Goal: Information Seeking & Learning: Learn about a topic

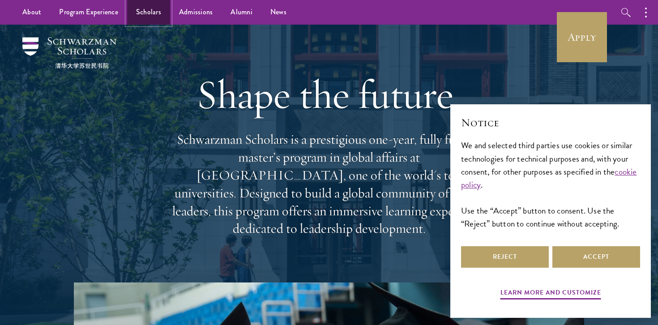
click at [155, 13] on link "Scholars" at bounding box center [148, 12] width 43 height 25
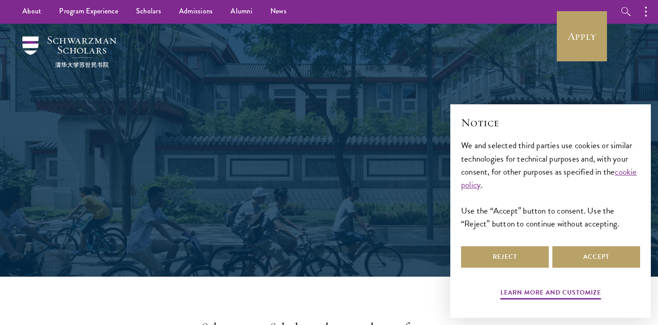
scroll to position [26, 0]
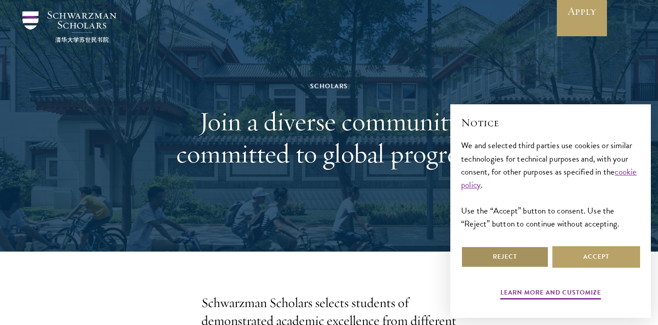
click at [526, 262] on button "Reject" at bounding box center [505, 256] width 88 height 21
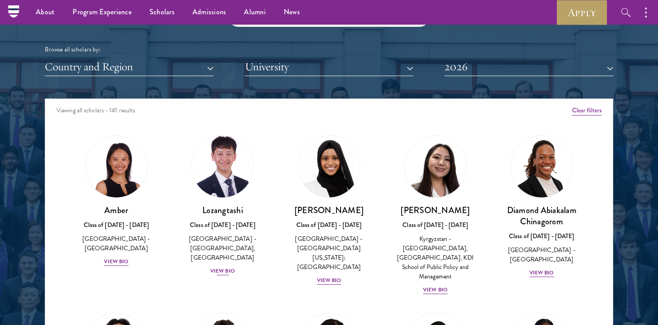
scroll to position [25, 0]
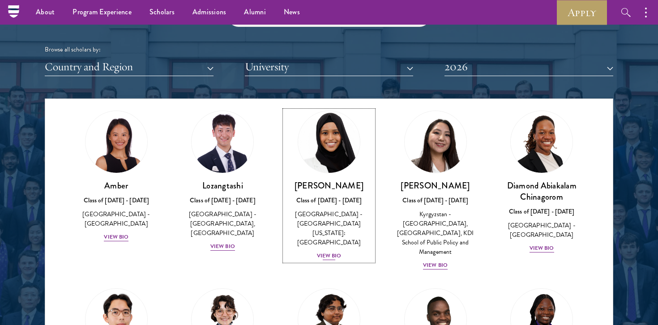
click at [339, 252] on div "View Bio" at bounding box center [329, 256] width 25 height 9
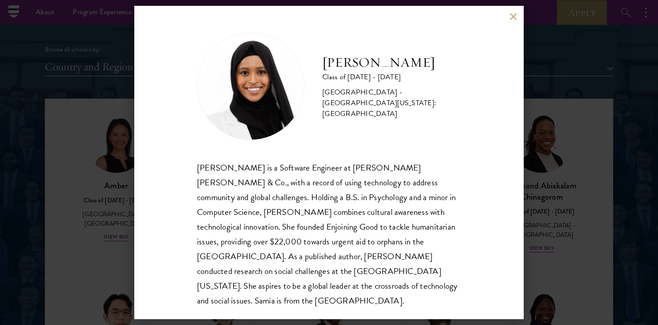
click at [98, 217] on div "[PERSON_NAME] Class of [DATE] - [DATE] [GEOGRAPHIC_DATA] - [GEOGRAPHIC_DATA][US…" at bounding box center [329, 162] width 658 height 325
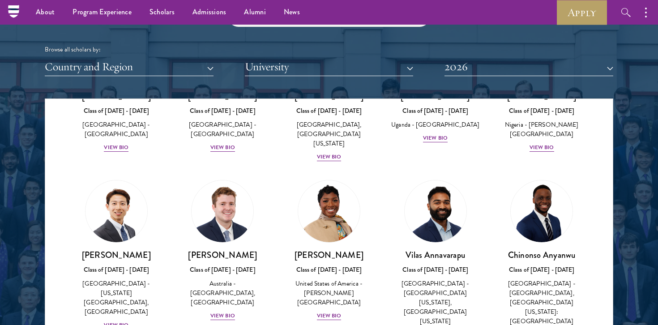
scroll to position [291, 0]
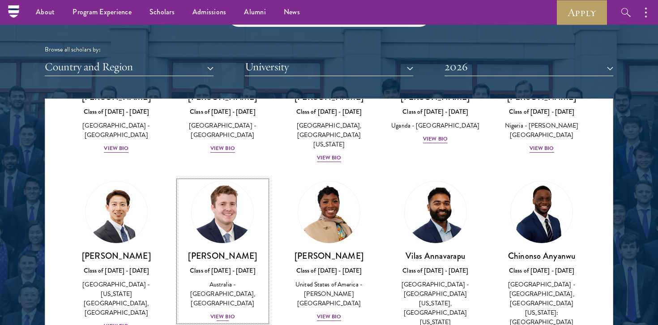
click at [229, 313] on div "View Bio" at bounding box center [222, 317] width 25 height 9
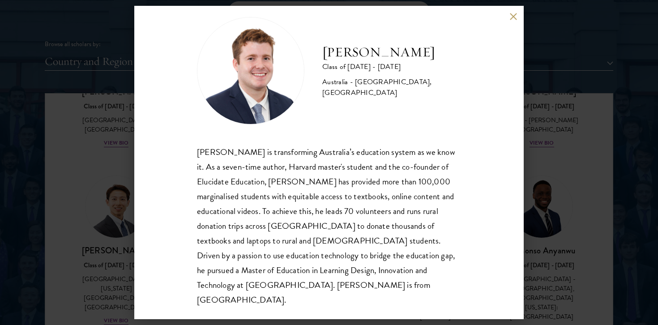
scroll to position [1097, 0]
click at [562, 106] on div "[PERSON_NAME] Class of [DATE] - [DATE] [GEOGRAPHIC_DATA] - [GEOGRAPHIC_DATA], […" at bounding box center [329, 162] width 658 height 325
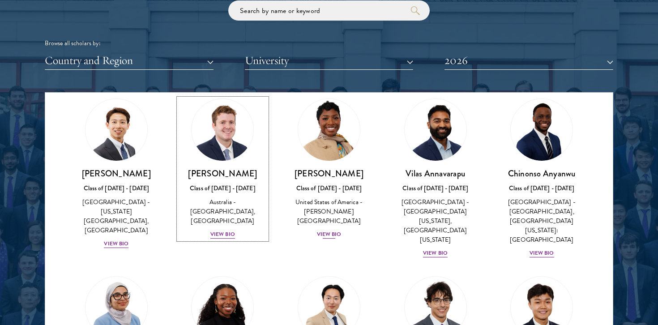
scroll to position [381, 0]
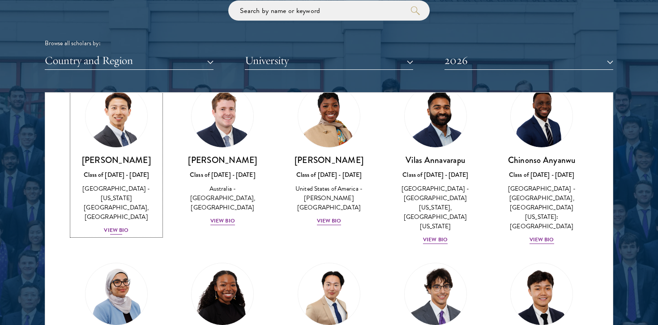
click at [123, 226] on div "View Bio" at bounding box center [116, 230] width 25 height 9
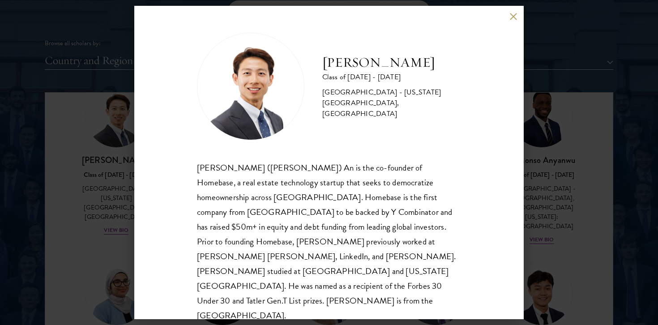
click at [86, 205] on div "[PERSON_NAME] Class of [DATE] - [DATE] [GEOGRAPHIC_DATA] - [US_STATE][GEOGRAPHI…" at bounding box center [329, 162] width 658 height 325
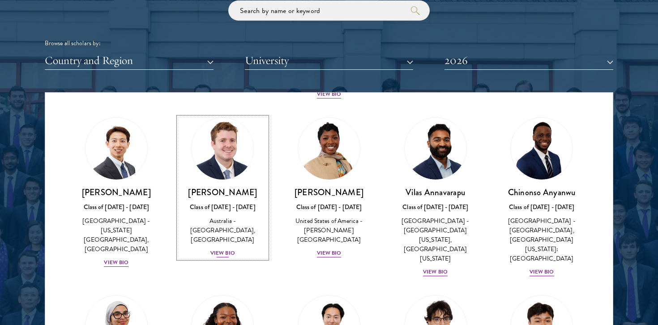
scroll to position [348, 0]
click at [230, 249] on div "View Bio" at bounding box center [222, 253] width 25 height 9
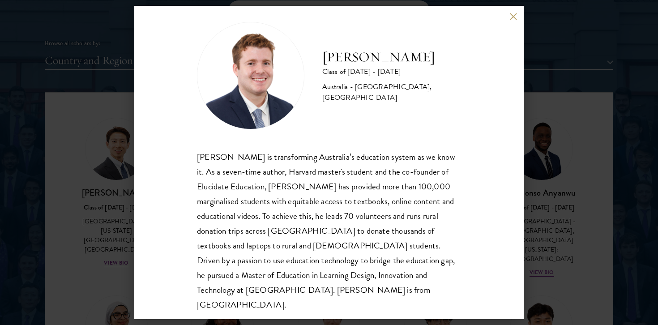
scroll to position [16, 0]
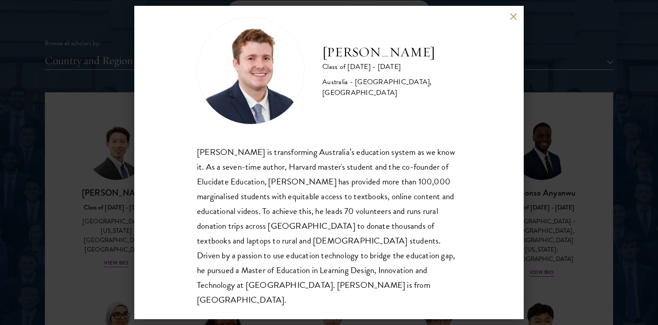
click at [82, 159] on div "[PERSON_NAME] Class of [DATE] - [DATE] [GEOGRAPHIC_DATA] - [GEOGRAPHIC_DATA], […" at bounding box center [329, 162] width 658 height 325
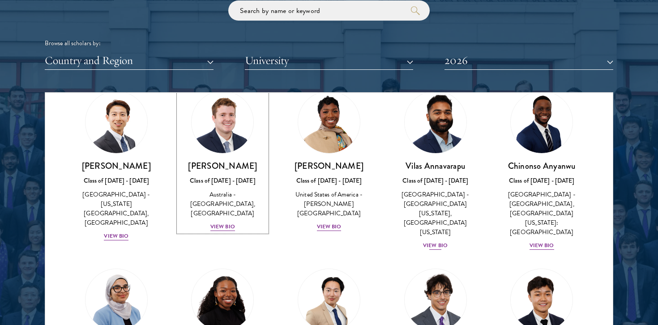
scroll to position [375, 0]
click at [440, 241] on div "View Bio" at bounding box center [435, 245] width 25 height 9
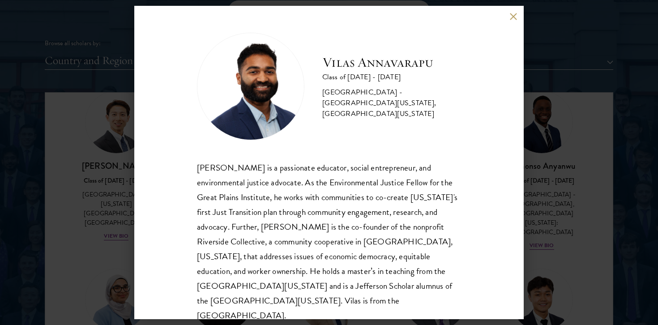
click at [552, 195] on div "[PERSON_NAME] Class of [DATE] - [DATE] [GEOGRAPHIC_DATA] - [GEOGRAPHIC_DATA][US…" at bounding box center [329, 162] width 658 height 325
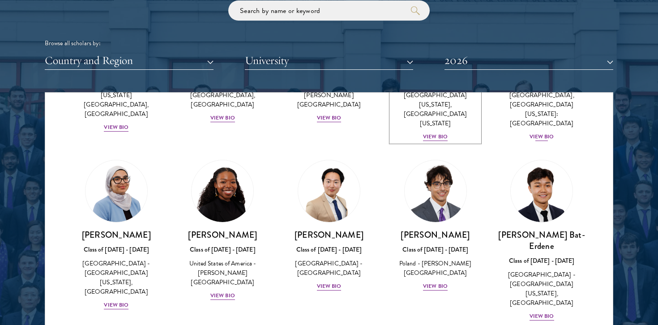
scroll to position [483, 0]
click at [333, 283] on div "View Bio" at bounding box center [329, 287] width 25 height 9
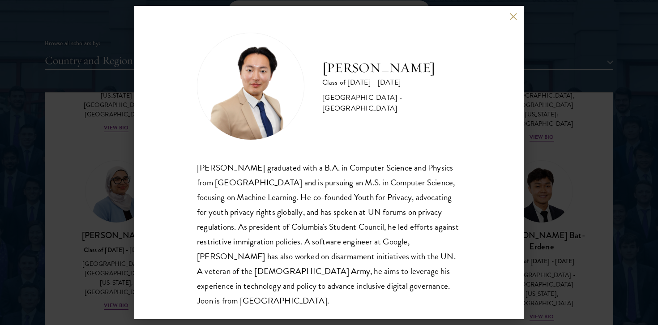
click at [152, 212] on div "[PERSON_NAME] Class of [DATE] - [DATE] [GEOGRAPHIC_DATA] - [GEOGRAPHIC_DATA] [P…" at bounding box center [329, 163] width 390 height 314
click at [108, 206] on div "[PERSON_NAME] Class of [DATE] - [DATE] [GEOGRAPHIC_DATA] - [GEOGRAPHIC_DATA] [P…" at bounding box center [329, 162] width 658 height 325
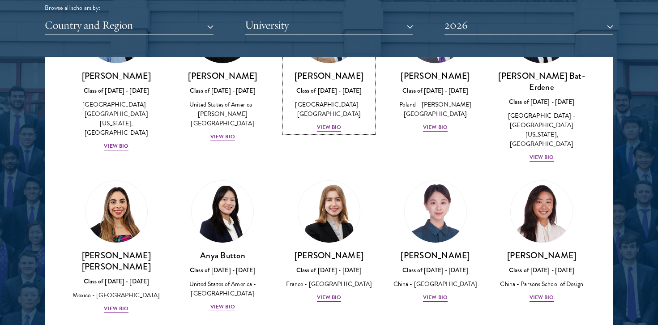
scroll to position [606, 0]
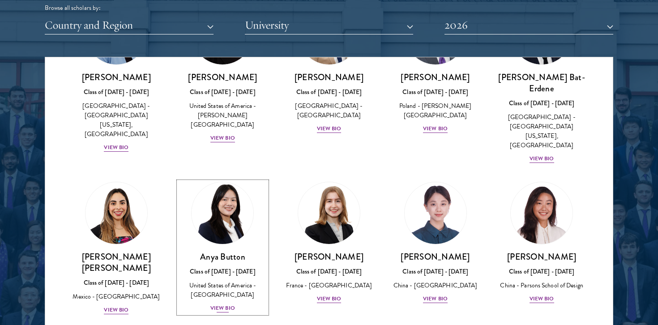
click at [228, 304] on div "View Bio" at bounding box center [222, 308] width 25 height 9
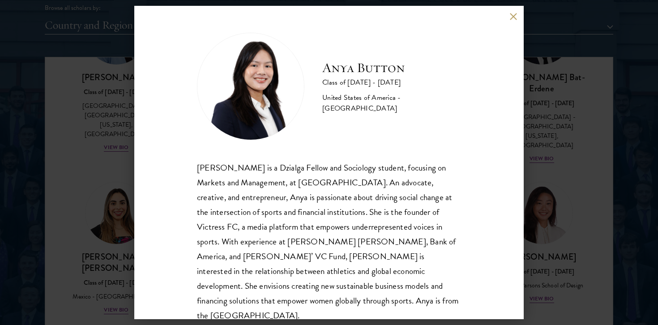
click at [14, 148] on div "Anya Button Class of [DATE] - [DATE] [GEOGRAPHIC_DATA] - [GEOGRAPHIC_DATA] [PER…" at bounding box center [329, 162] width 658 height 325
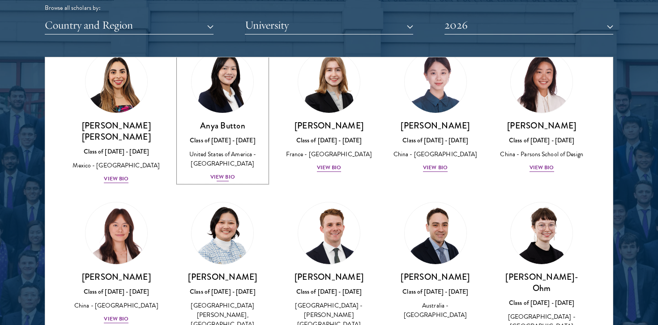
scroll to position [736, 0]
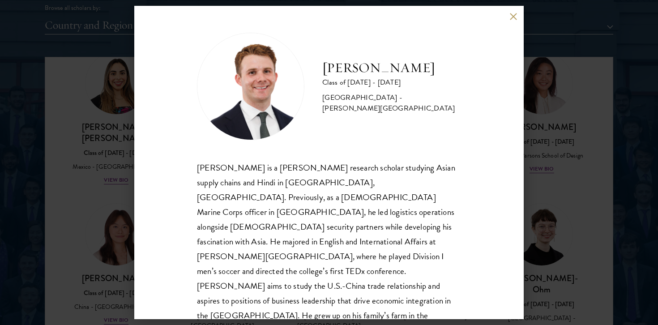
scroll to position [1, 0]
click at [546, 244] on div "[PERSON_NAME] Class of [DATE] - [DATE] [GEOGRAPHIC_DATA] - [PERSON_NAME][GEOGRA…" at bounding box center [329, 162] width 658 height 325
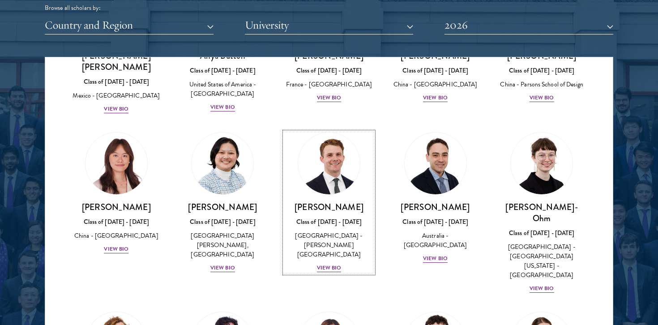
scroll to position [857, 0]
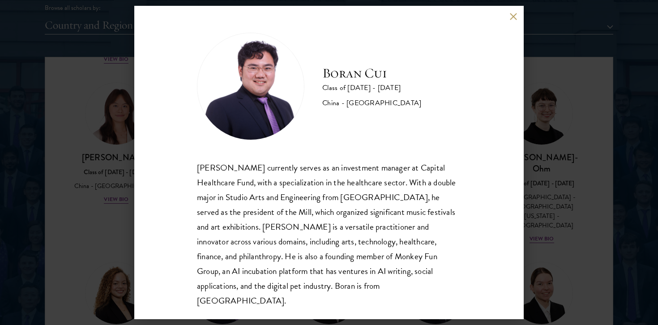
click at [107, 198] on div "[PERSON_NAME] Class of [DATE] - [DATE] [GEOGRAPHIC_DATA] - [GEOGRAPHIC_DATA] [P…" at bounding box center [329, 162] width 658 height 325
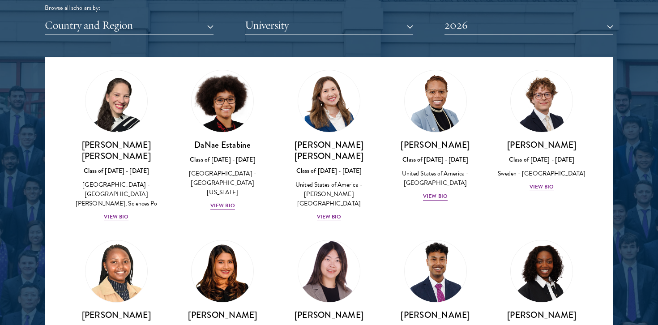
scroll to position [1225, 0]
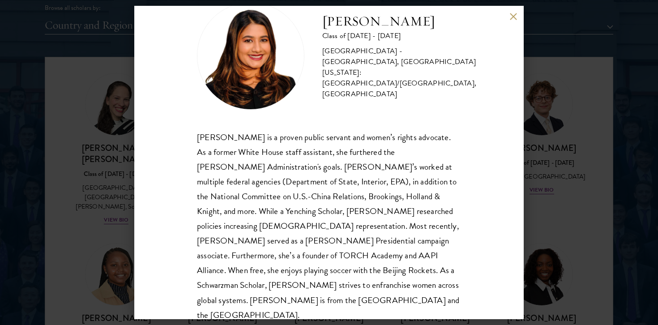
scroll to position [30, 0]
click at [96, 213] on div "[PERSON_NAME] Class of [DATE] - [DATE] [GEOGRAPHIC_DATA] - [GEOGRAPHIC_DATA], […" at bounding box center [329, 162] width 658 height 325
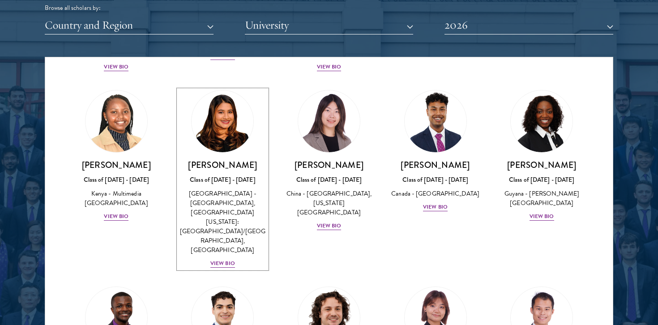
scroll to position [1379, 0]
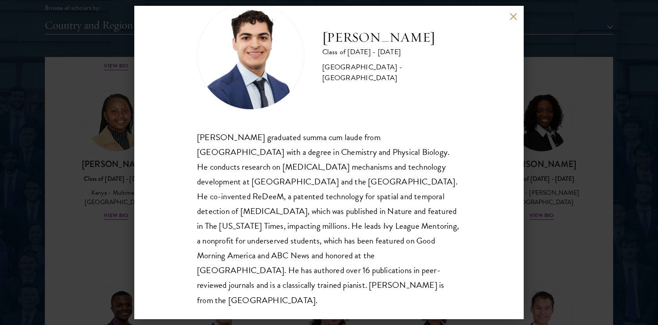
scroll to position [30, 0]
click at [507, 12] on div "[PERSON_NAME] Class of [DATE] - [DATE] [GEOGRAPHIC_DATA] - [GEOGRAPHIC_DATA] [P…" at bounding box center [329, 163] width 390 height 314
click at [513, 14] on button at bounding box center [514, 17] width 8 height 8
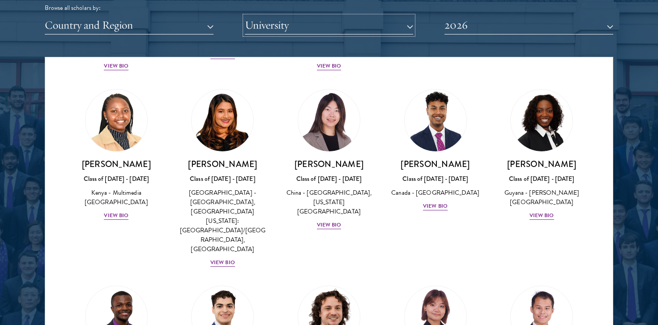
click at [328, 31] on button "University" at bounding box center [329, 25] width 169 height 18
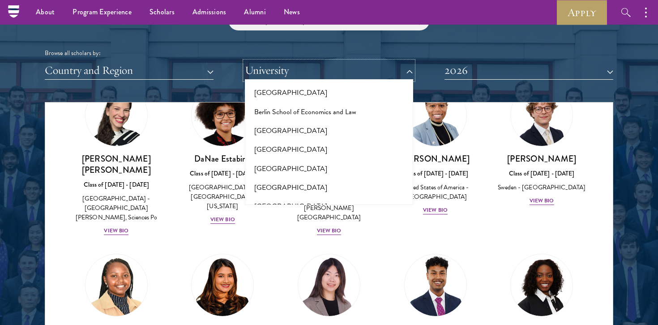
scroll to position [1087, 0]
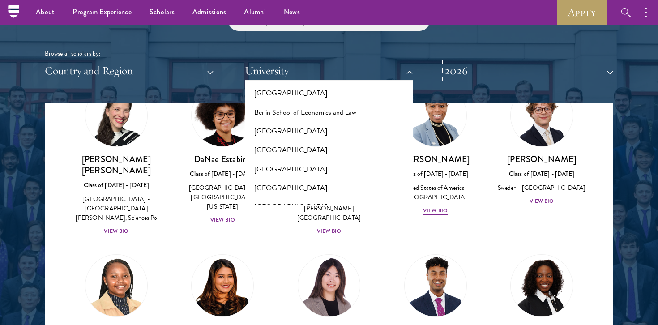
click at [498, 74] on button "2026" at bounding box center [529, 71] width 169 height 18
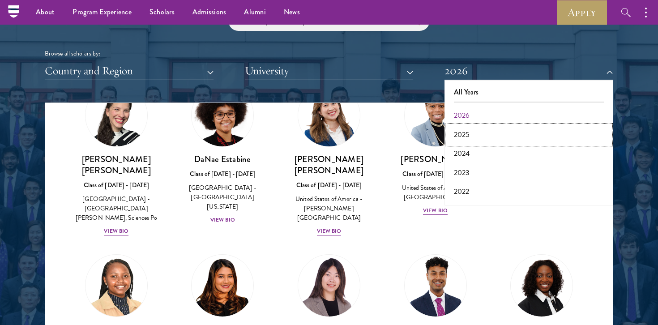
click at [490, 139] on button "2025" at bounding box center [528, 134] width 163 height 19
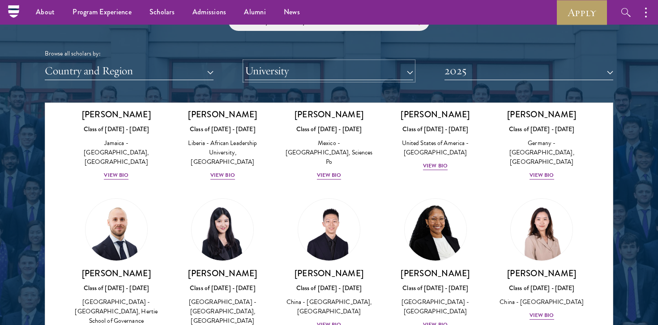
click at [339, 72] on button "University" at bounding box center [329, 71] width 169 height 18
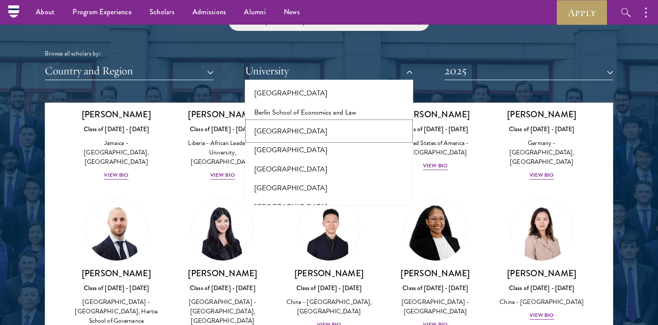
click at [321, 122] on button "[GEOGRAPHIC_DATA]" at bounding box center [329, 131] width 163 height 19
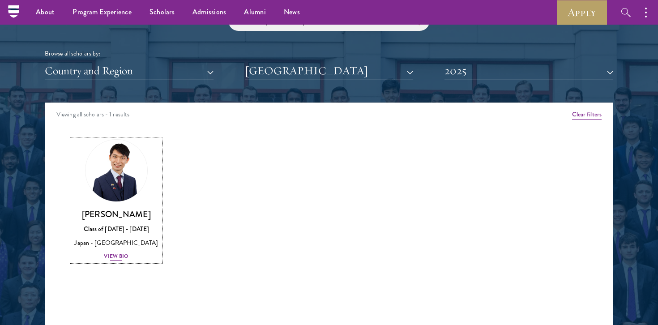
click at [130, 259] on div "[PERSON_NAME] Class of [DATE] - [DATE] [GEOGRAPHIC_DATA] - [GEOGRAPHIC_DATA] Vi…" at bounding box center [116, 235] width 89 height 53
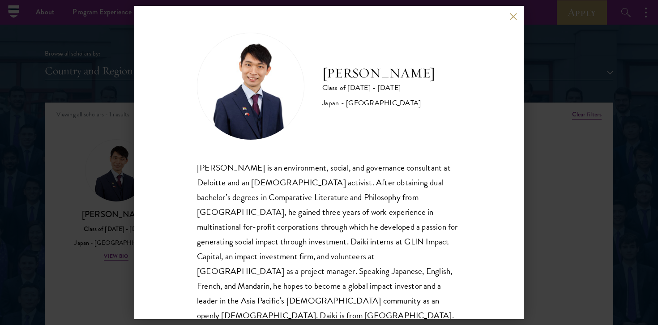
scroll to position [16, 0]
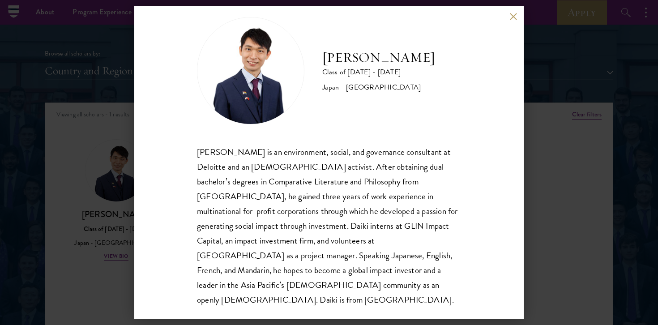
click at [86, 143] on div "[PERSON_NAME] Class of [DATE] - [DATE] [GEOGRAPHIC_DATA] - [GEOGRAPHIC_DATA] [P…" at bounding box center [329, 162] width 658 height 325
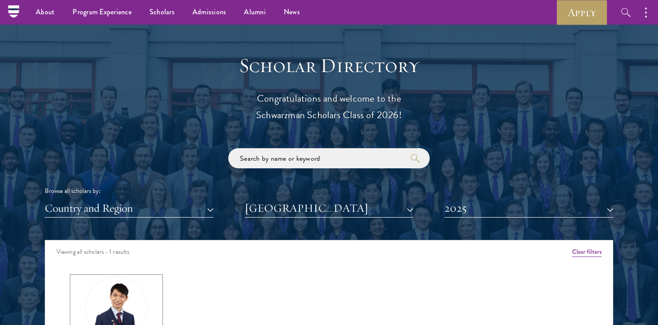
scroll to position [950, 0]
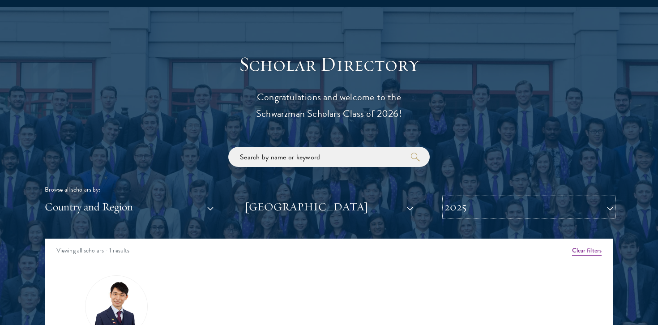
click at [498, 205] on button "2025" at bounding box center [529, 207] width 169 height 18
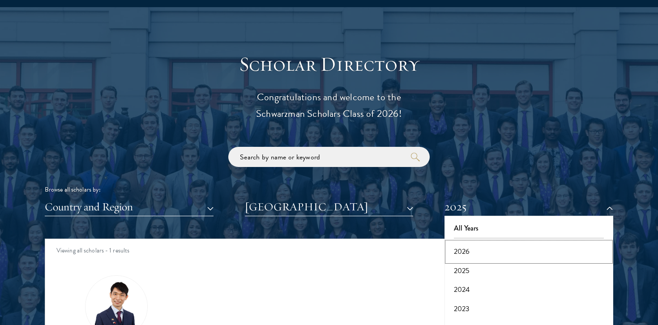
click at [482, 253] on button "2026" at bounding box center [528, 251] width 163 height 19
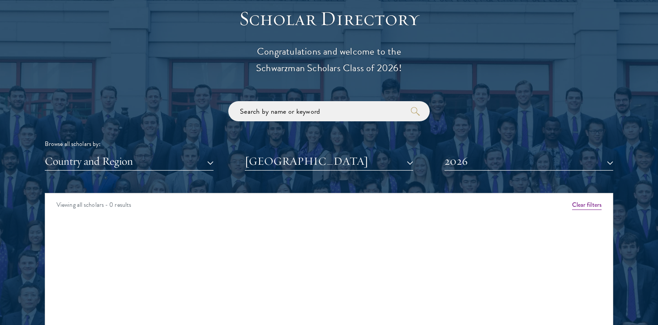
scroll to position [1004, 0]
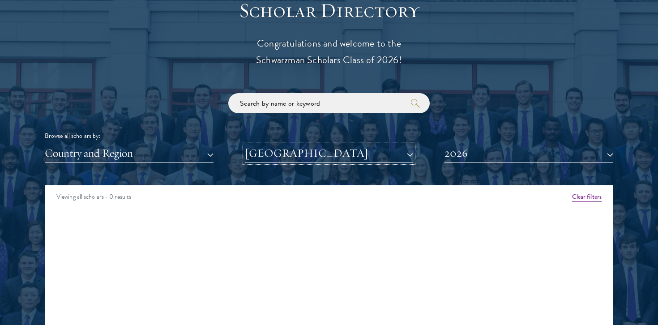
click at [391, 153] on button "[GEOGRAPHIC_DATA]" at bounding box center [329, 153] width 169 height 18
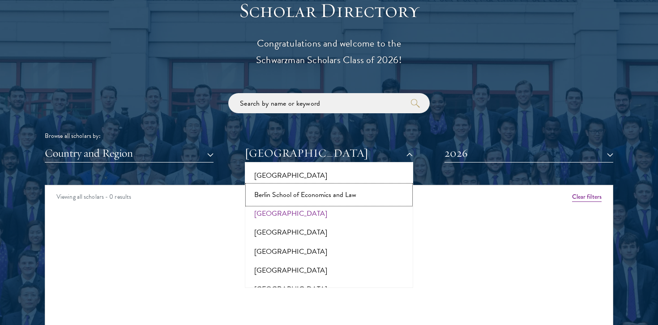
click at [352, 185] on button "Berlin School of Economics and Law" at bounding box center [329, 194] width 163 height 19
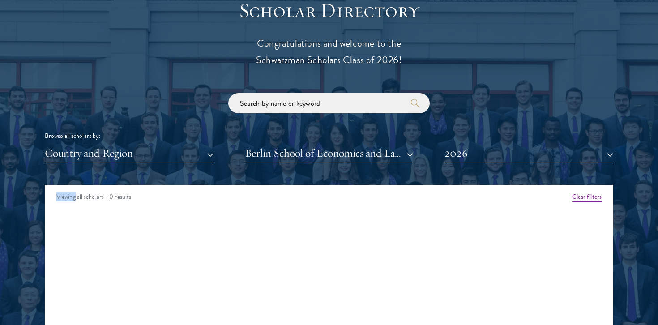
click at [352, 176] on div "Scholar Directory Congratulations and welcome to the Schwarzman Scholars Class …" at bounding box center [329, 225] width 569 height 455
click at [351, 160] on button "Berlin School of Economics and Law" at bounding box center [329, 153] width 169 height 18
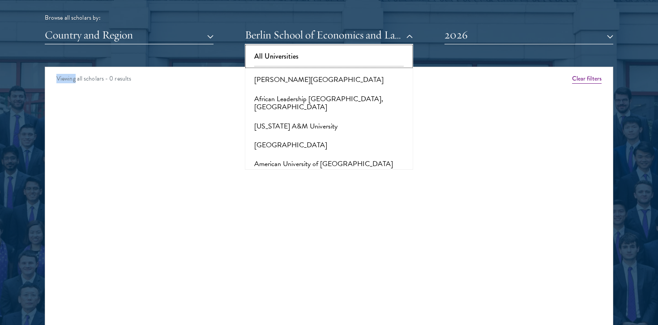
click at [330, 53] on button "All Universities" at bounding box center [329, 56] width 163 height 19
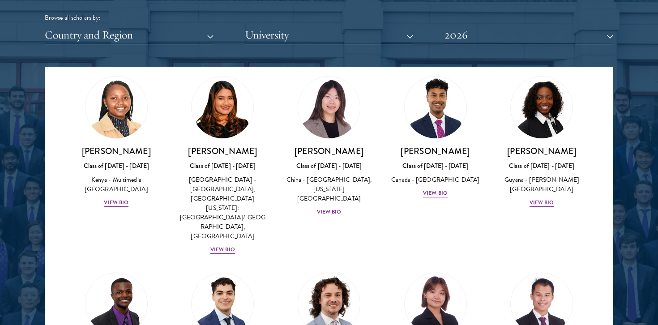
scroll to position [1403, 0]
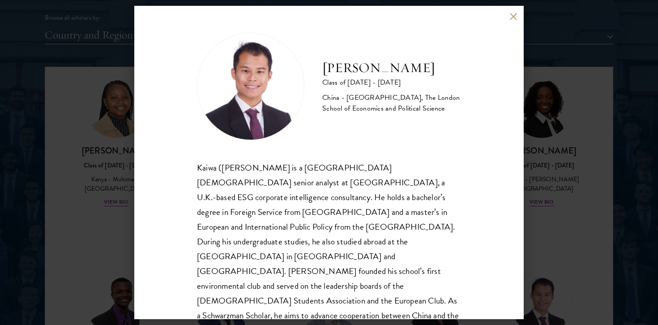
scroll to position [16, 0]
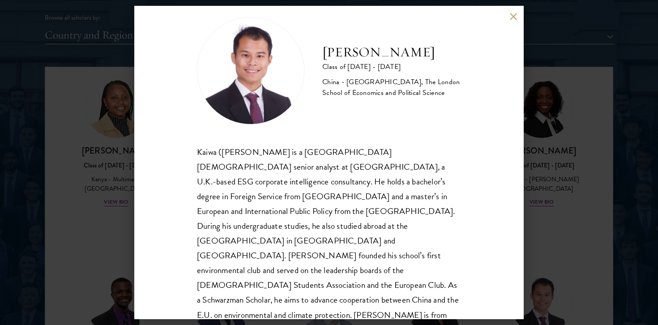
click at [545, 205] on div "[PERSON_NAME] Class of [DATE] - [DATE] [GEOGRAPHIC_DATA] - [GEOGRAPHIC_DATA], T…" at bounding box center [329, 162] width 658 height 325
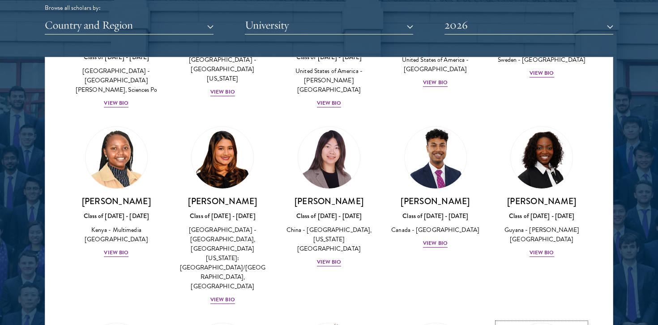
scroll to position [1692, 0]
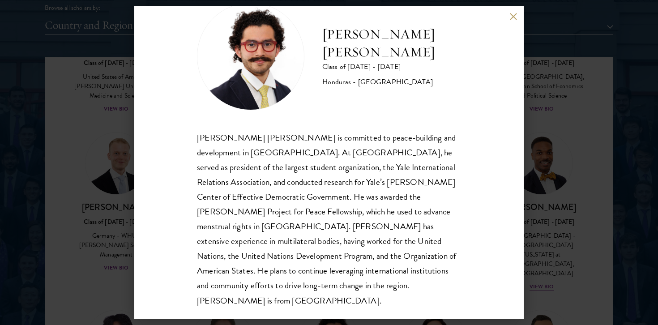
scroll to position [30, 0]
click at [99, 217] on div "[PERSON_NAME] [PERSON_NAME] Class of [DATE] - [DATE] [GEOGRAPHIC_DATA] - [GEOGR…" at bounding box center [329, 162] width 658 height 325
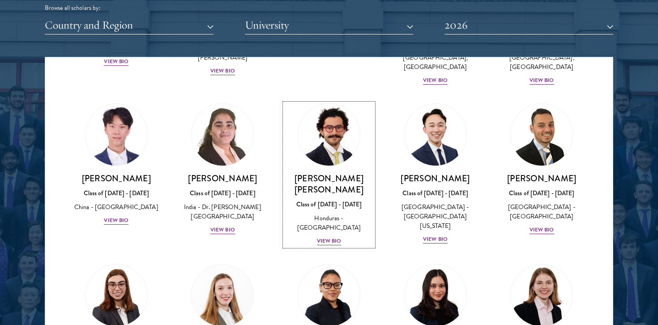
scroll to position [1898, 0]
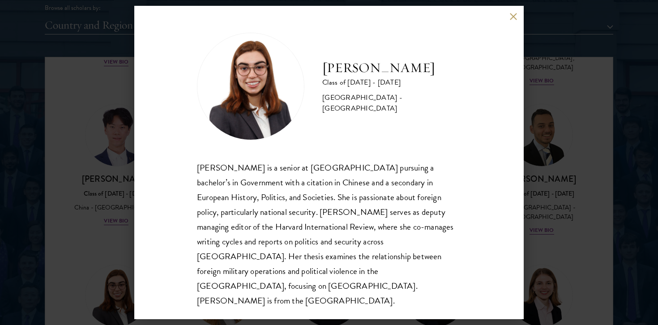
click at [101, 183] on div "[PERSON_NAME] Class of [DATE] - [DATE] [GEOGRAPHIC_DATA] - [GEOGRAPHIC_DATA] [P…" at bounding box center [329, 162] width 658 height 325
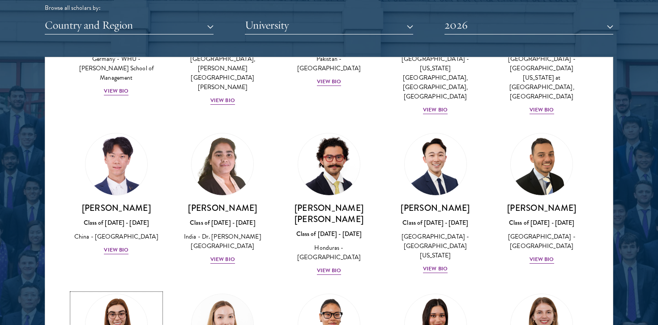
scroll to position [2005, 0]
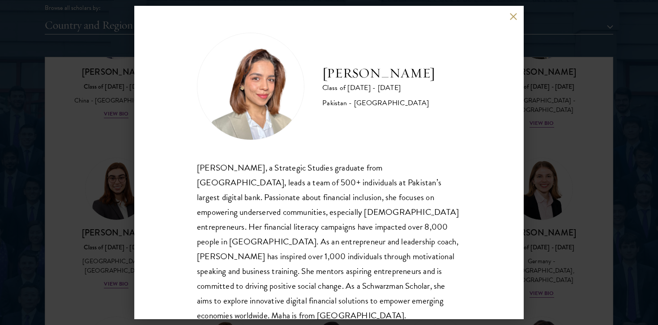
scroll to position [16, 0]
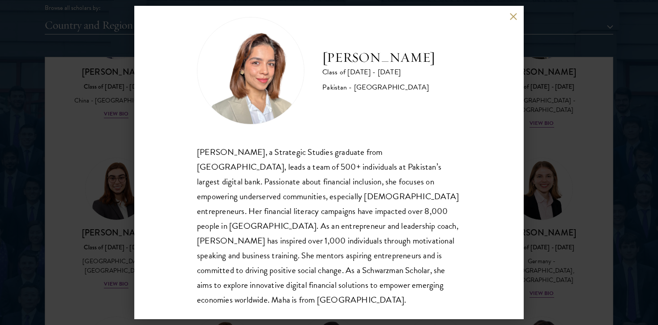
click at [108, 206] on div "[PERSON_NAME] Class of [DATE] - [DATE] Pakistan - [GEOGRAPHIC_DATA] [PERSON_NAM…" at bounding box center [329, 162] width 658 height 325
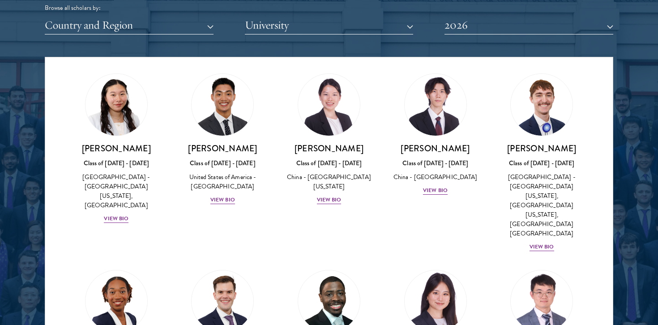
scroll to position [4249, 0]
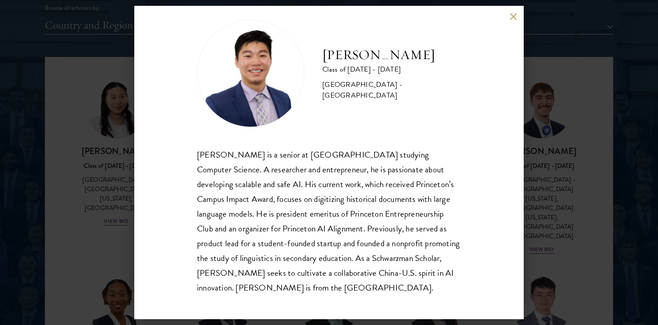
scroll to position [16, 0]
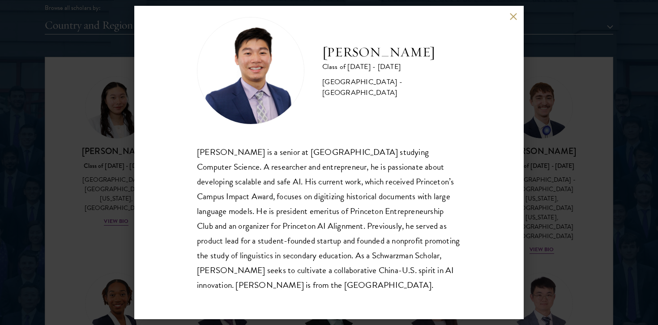
click at [588, 254] on div "[PERSON_NAME] Class of [DATE] - [DATE] [GEOGRAPHIC_DATA] - [GEOGRAPHIC_DATA] [P…" at bounding box center [329, 162] width 658 height 325
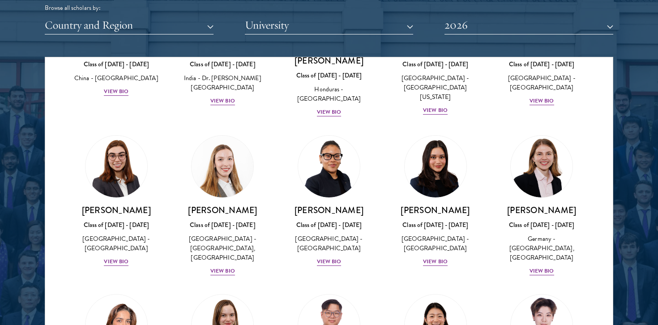
scroll to position [4229, 0]
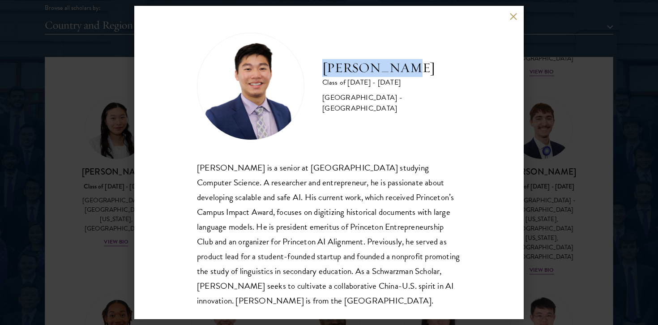
drag, startPoint x: 318, startPoint y: 71, endPoint x: 403, endPoint y: 71, distance: 84.6
click at [403, 71] on div "[PERSON_NAME] Class of [DATE] - [DATE] [GEOGRAPHIC_DATA] - [GEOGRAPHIC_DATA]" at bounding box center [329, 86] width 264 height 107
click at [504, 17] on div "[PERSON_NAME] Class of [DATE] - [DATE] [GEOGRAPHIC_DATA] - [GEOGRAPHIC_DATA] [P…" at bounding box center [329, 163] width 390 height 314
click at [515, 17] on button at bounding box center [514, 17] width 8 height 8
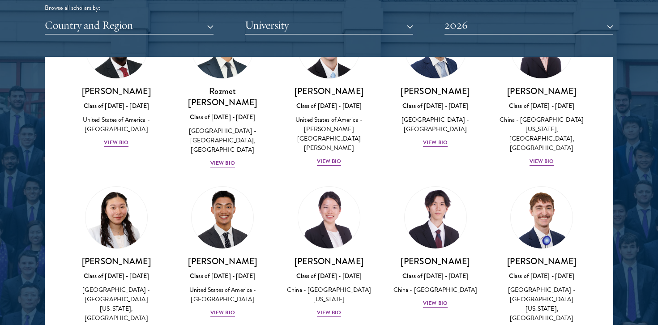
scroll to position [4098, 0]
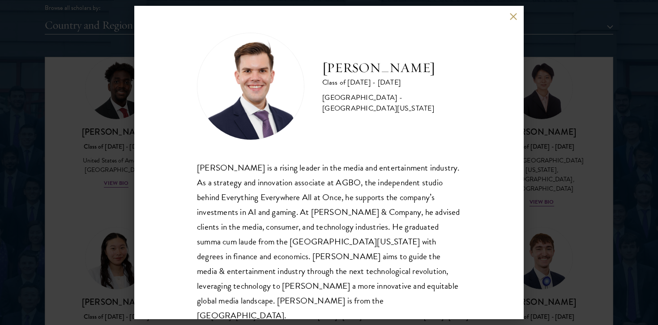
scroll to position [1, 0]
click at [77, 131] on div "[PERSON_NAME] Class of [DATE] - [DATE] [GEOGRAPHIC_DATA] - [GEOGRAPHIC_DATA][US…" at bounding box center [329, 162] width 658 height 325
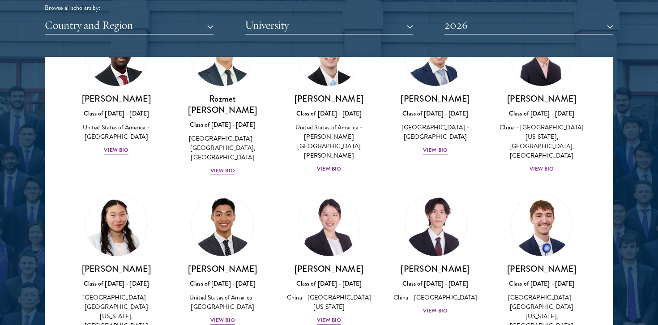
scroll to position [4131, 0]
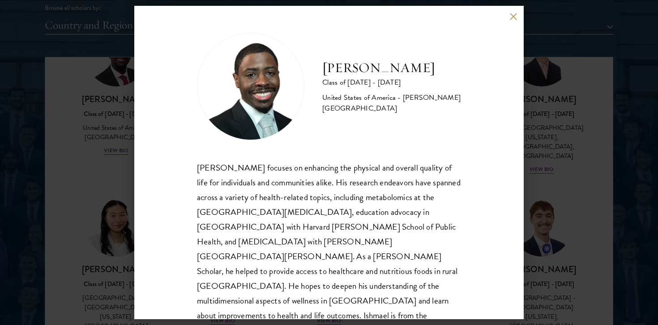
click at [97, 188] on div "[PERSON_NAME] Class of [DATE] - [DATE] [GEOGRAPHIC_DATA] - [PERSON_NAME][GEOGRA…" at bounding box center [329, 162] width 658 height 325
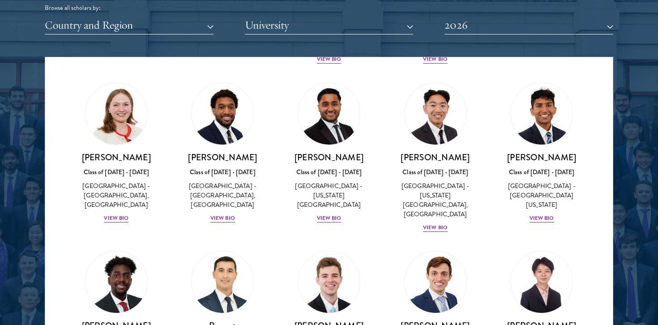
scroll to position [3909, 0]
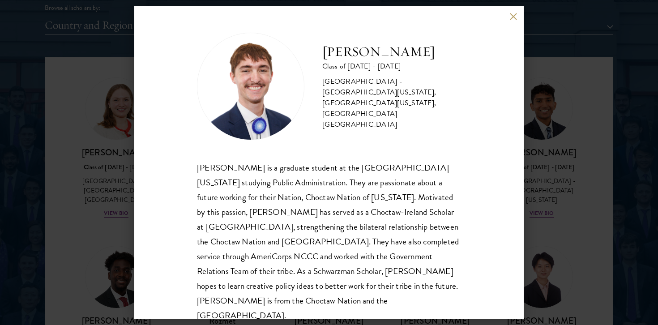
scroll to position [1, 0]
click at [537, 232] on div "[PERSON_NAME] Class of [DATE] - [DATE] [GEOGRAPHIC_DATA] - [GEOGRAPHIC_DATA][US…" at bounding box center [329, 162] width 658 height 325
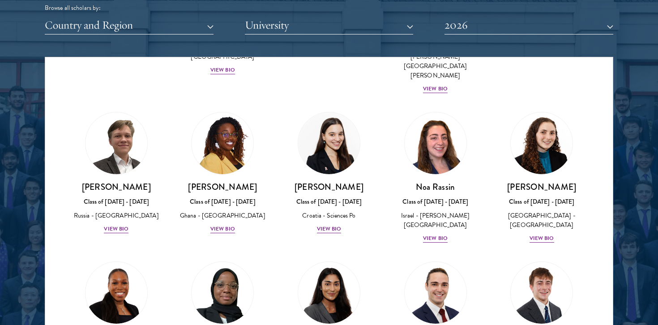
scroll to position [3388, 0]
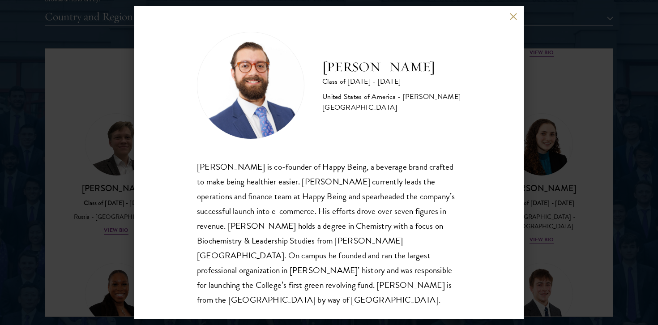
scroll to position [1143, 0]
click at [563, 173] on div "[PERSON_NAME] Class of [DATE] - [DATE] [GEOGRAPHIC_DATA] - [PERSON_NAME][GEOGRA…" at bounding box center [329, 162] width 658 height 325
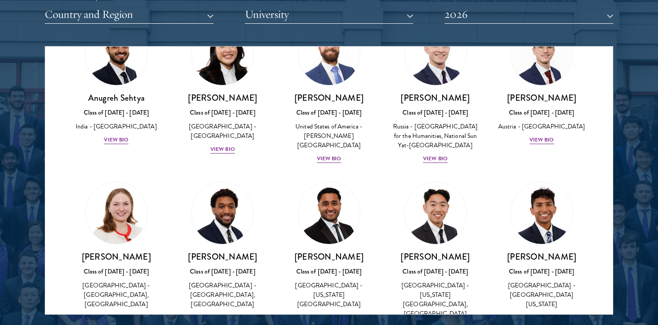
scroll to position [2929, 0]
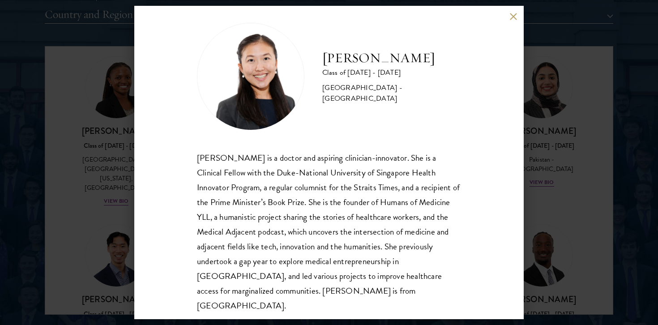
scroll to position [11, 0]
click at [99, 254] on div "[PERSON_NAME] Class of [DATE] - [DATE] [GEOGRAPHIC_DATA] - [GEOGRAPHIC_DATA] [P…" at bounding box center [329, 162] width 658 height 325
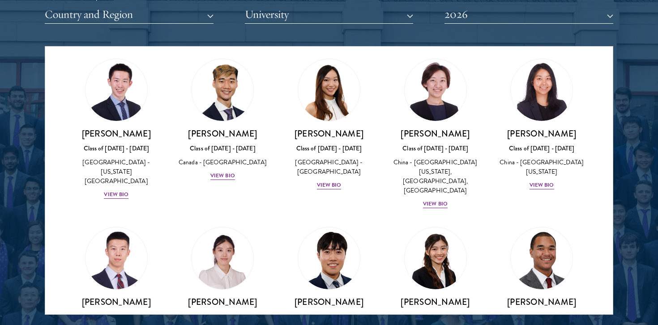
scroll to position [2422, 0]
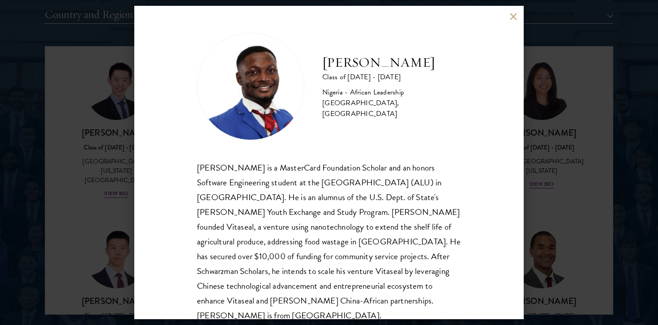
click at [96, 219] on div "[PERSON_NAME] Class of [DATE] - [DATE] [GEOGRAPHIC_DATA] - African Leadership […" at bounding box center [329, 162] width 658 height 325
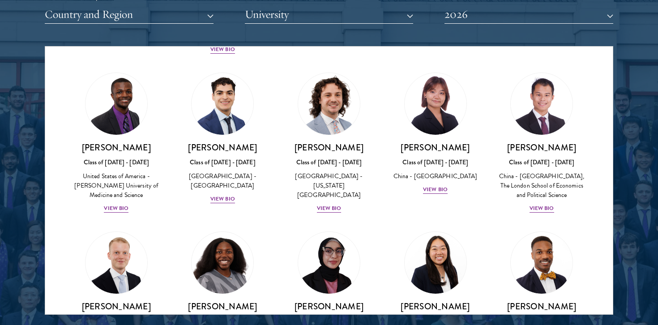
scroll to position [1751, 0]
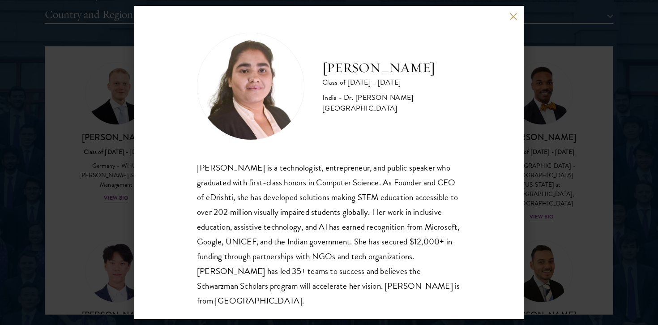
click at [78, 203] on div "[PERSON_NAME] Class of [DATE] - [DATE] [GEOGRAPHIC_DATA] - Dr. [PERSON_NAME][GE…" at bounding box center [329, 162] width 658 height 325
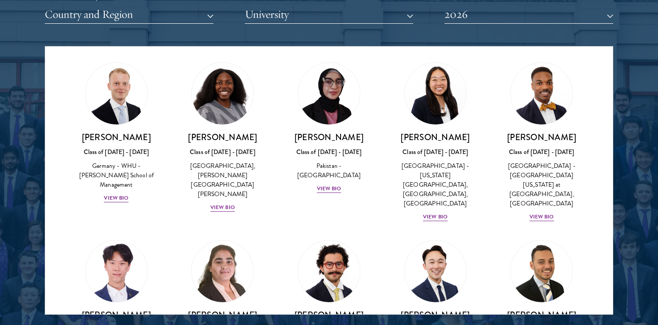
scroll to position [4229, 0]
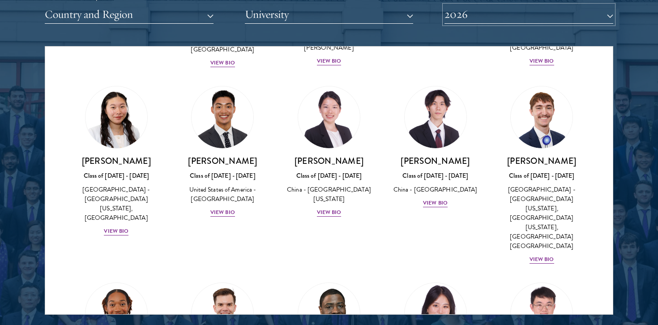
click at [498, 16] on button "2026" at bounding box center [529, 14] width 169 height 18
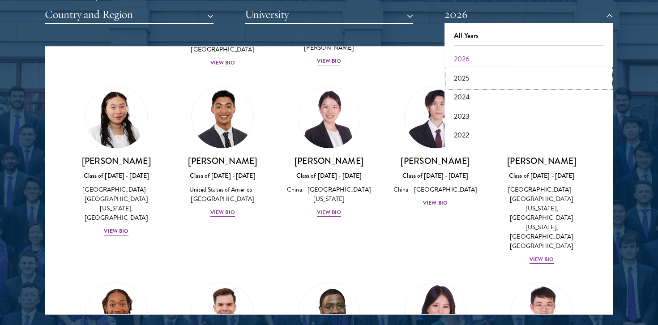
click at [471, 83] on button "2025" at bounding box center [528, 78] width 163 height 19
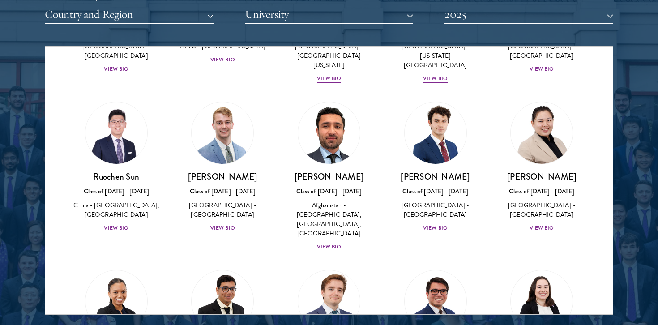
scroll to position [3708, 0]
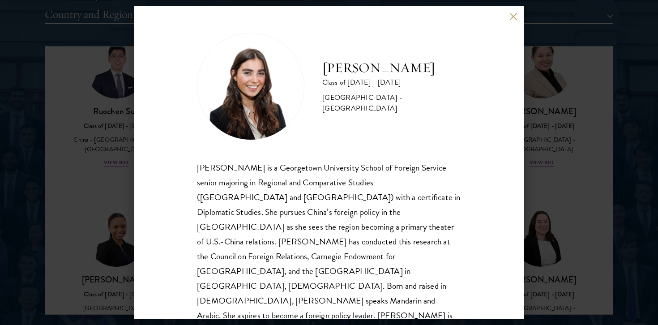
drag, startPoint x: 325, startPoint y: 70, endPoint x: 473, endPoint y: 69, distance: 147.8
click at [473, 69] on div "[PERSON_NAME] Class of [DATE] - [DATE] [GEOGRAPHIC_DATA] - [GEOGRAPHIC_DATA] [P…" at bounding box center [329, 163] width 390 height 314
click at [148, 213] on div "[PERSON_NAME] Class of [DATE] - [DATE] [GEOGRAPHIC_DATA] - [GEOGRAPHIC_DATA] [P…" at bounding box center [329, 163] width 390 height 314
click at [116, 213] on div "[PERSON_NAME] Class of [DATE] - [DATE] [GEOGRAPHIC_DATA] - [GEOGRAPHIC_DATA] [P…" at bounding box center [329, 162] width 658 height 325
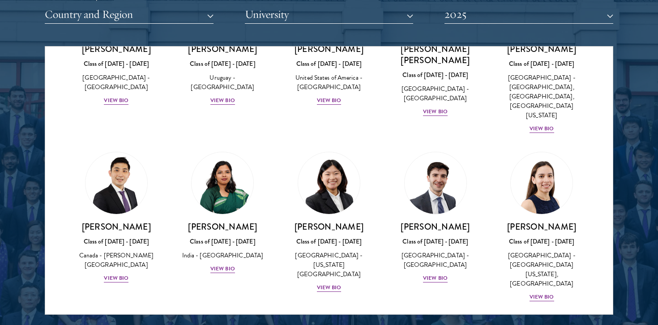
scroll to position [3268, 0]
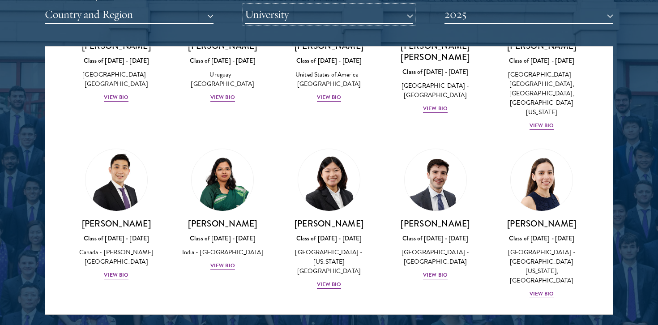
drag, startPoint x: 318, startPoint y: 21, endPoint x: 375, endPoint y: 153, distance: 144.3
click at [375, 153] on div "Scholar Directory Congratulations and welcome to the Schwarzman Scholars Class …" at bounding box center [329, 86] width 569 height 455
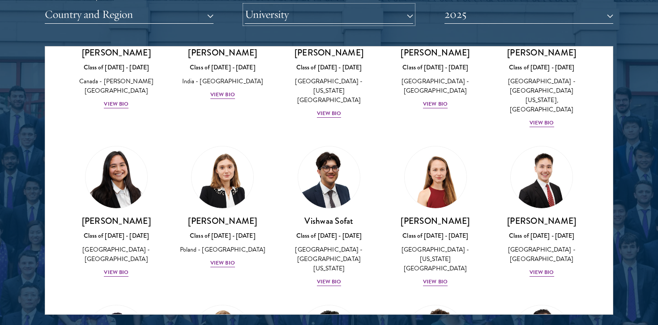
scroll to position [3438, 0]
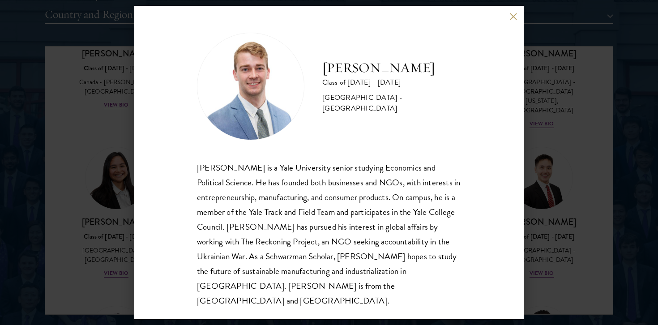
click at [95, 177] on div "[PERSON_NAME] Class of [DATE] - [DATE] [GEOGRAPHIC_DATA] - [GEOGRAPHIC_DATA] [P…" at bounding box center [329, 162] width 658 height 325
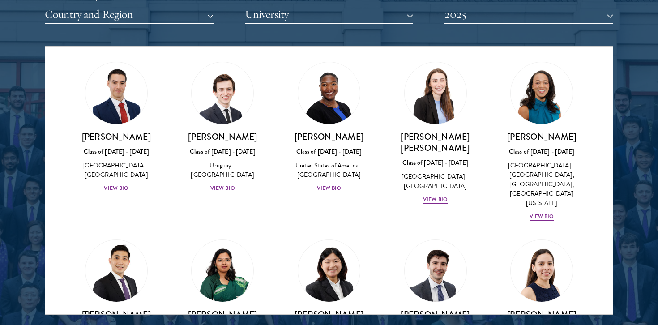
scroll to position [3178, 0]
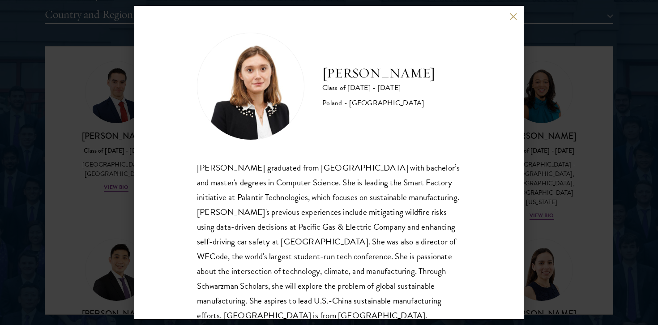
drag, startPoint x: 311, startPoint y: 74, endPoint x: 454, endPoint y: 74, distance: 143.3
click at [454, 74] on div "[PERSON_NAME] Class of [DATE] - [DATE] [GEOGRAPHIC_DATA] - [GEOGRAPHIC_DATA]" at bounding box center [329, 86] width 264 height 107
click at [557, 137] on div "[PERSON_NAME] Class of [DATE] - [DATE] [GEOGRAPHIC_DATA] - [GEOGRAPHIC_DATA] [P…" at bounding box center [329, 162] width 658 height 325
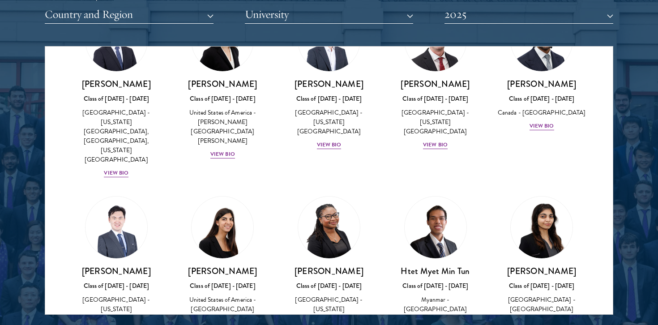
scroll to position [2397, 0]
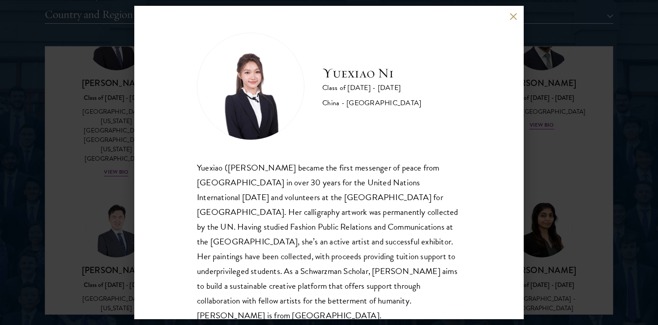
click at [568, 222] on div "Yuexiao Ni Class of [DATE] - [DATE] [GEOGRAPHIC_DATA] - [GEOGRAPHIC_DATA] Yuexi…" at bounding box center [329, 162] width 658 height 325
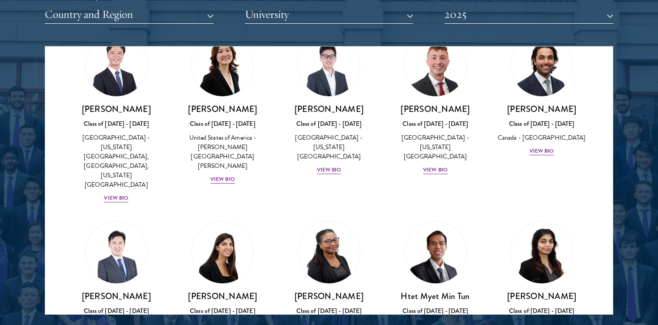
scroll to position [2380, 0]
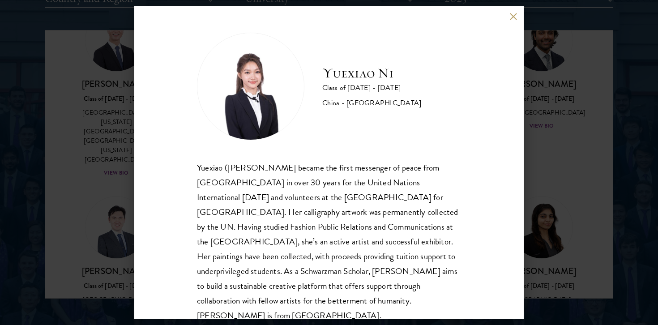
click at [102, 171] on div "Yuexiao Ni Class of [DATE] - [DATE] [GEOGRAPHIC_DATA] - [GEOGRAPHIC_DATA] Yuexi…" at bounding box center [329, 162] width 658 height 325
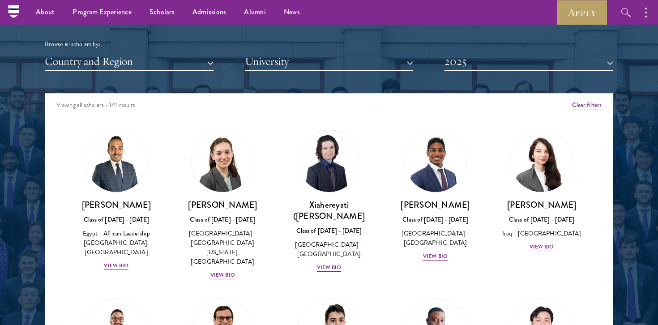
scroll to position [1018, 0]
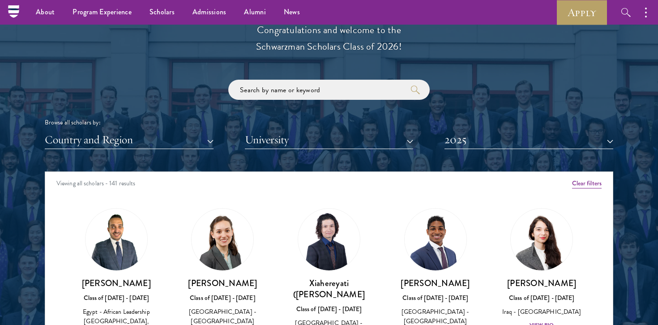
click at [282, 150] on div "Scholar Directory Congratulations and welcome to the Schwarzman Scholars Class …" at bounding box center [329, 212] width 569 height 455
click at [283, 141] on button "University" at bounding box center [329, 140] width 169 height 18
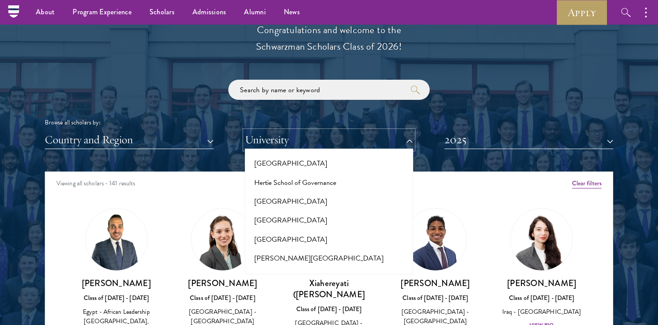
scroll to position [2348, 0]
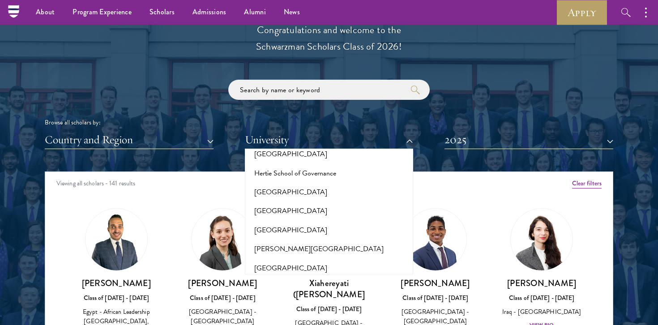
click at [300, 296] on button "[GEOGRAPHIC_DATA], [GEOGRAPHIC_DATA][US_STATE]" at bounding box center [329, 309] width 163 height 27
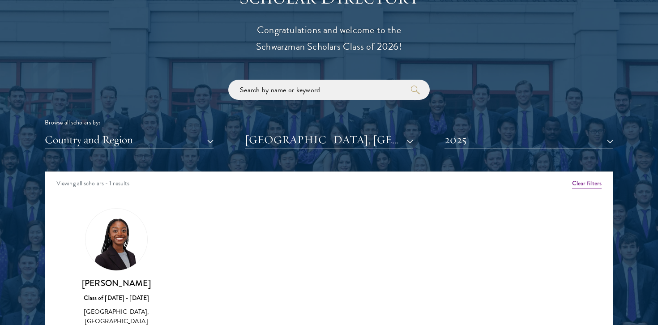
scroll to position [1102, 0]
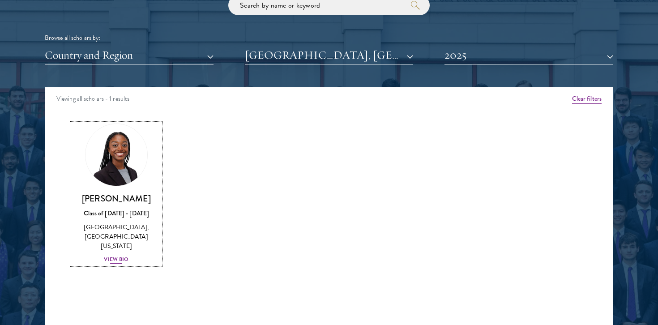
click at [121, 263] on div "View Bio" at bounding box center [116, 259] width 25 height 9
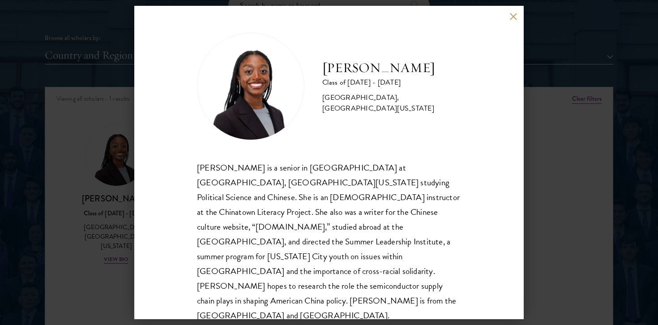
click at [61, 177] on div "[PERSON_NAME] Class of [DATE] - [DATE] [GEOGRAPHIC_DATA] - [GEOGRAPHIC_DATA], […" at bounding box center [329, 162] width 658 height 325
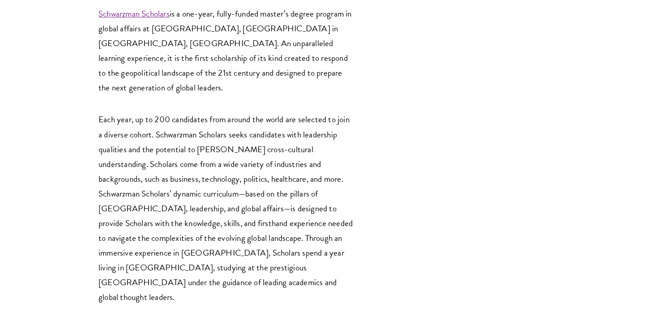
scroll to position [1938, 0]
